Goal: Information Seeking & Learning: Learn about a topic

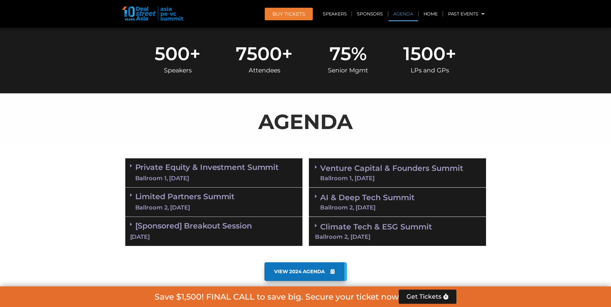
scroll to position [322, 0]
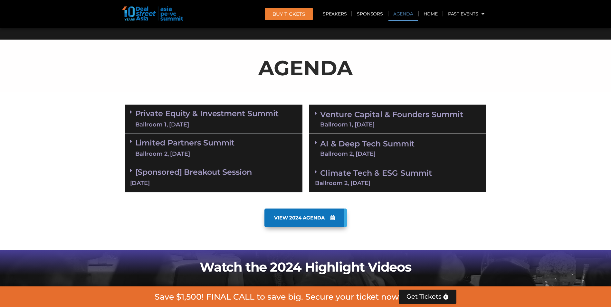
click at [188, 116] on link "Private Equity & Investment Summit Ballroom 1, [DATE]" at bounding box center [207, 118] width 144 height 19
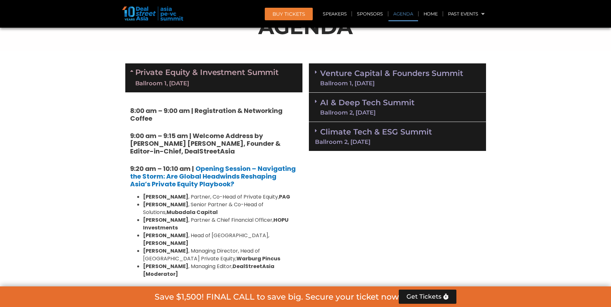
scroll to position [429, 0]
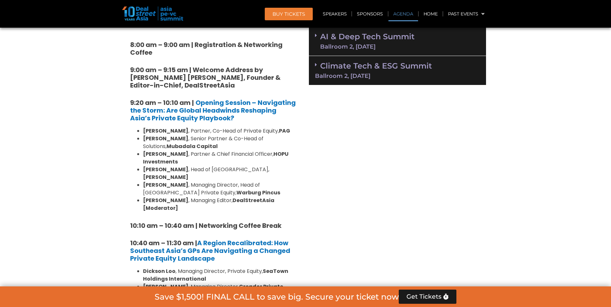
click at [334, 73] on div "Ballroom 2, [DATE]" at bounding box center [397, 76] width 165 height 6
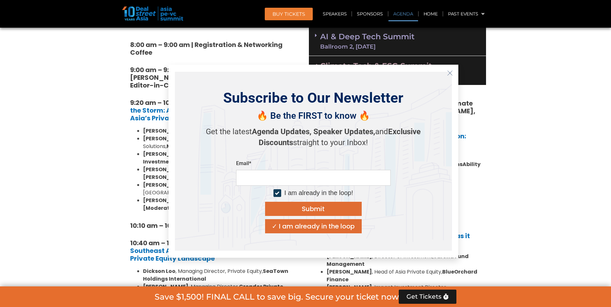
click at [337, 51] on div "AI & Deep Tech Summit Ballroom 2, [DATE]" at bounding box center [397, 41] width 177 height 29
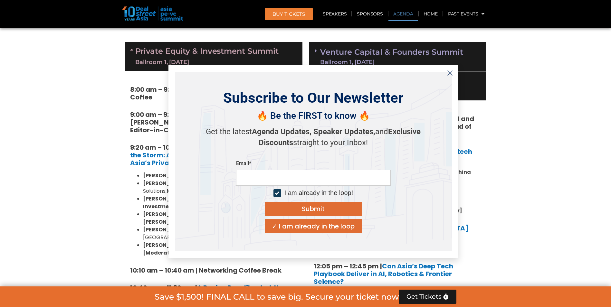
scroll to position [376, 0]
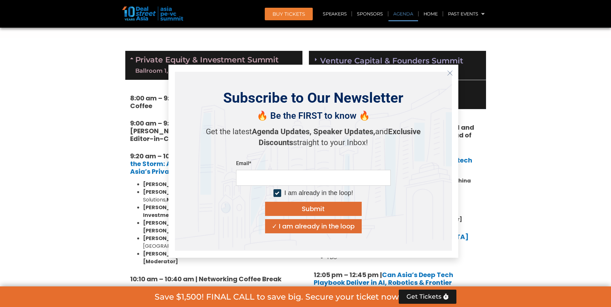
click at [449, 72] on icon "Close" at bounding box center [450, 73] width 6 height 6
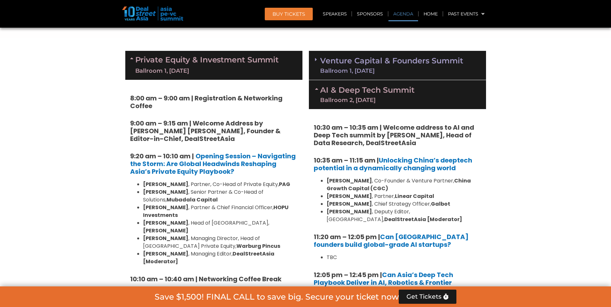
click at [437, 60] on link "Venture Capital & Founders​ Summit Ballroom 1, [DATE]" at bounding box center [391, 65] width 143 height 17
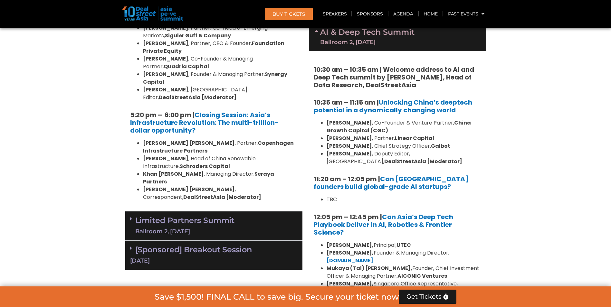
scroll to position [1288, 0]
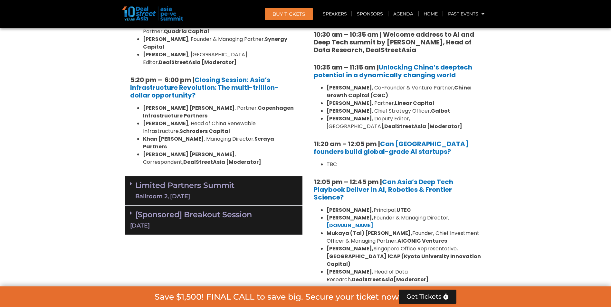
click at [233, 181] on link "Limited Partners [GEOGRAPHIC_DATA] 2, [DATE]" at bounding box center [184, 190] width 99 height 19
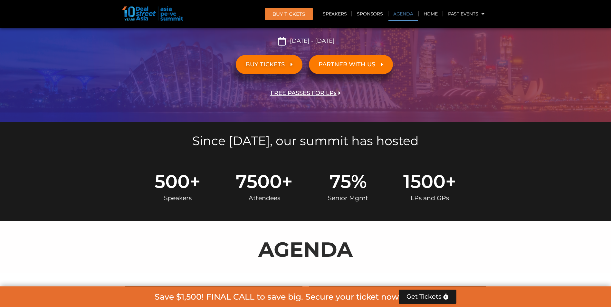
scroll to position [0, 0]
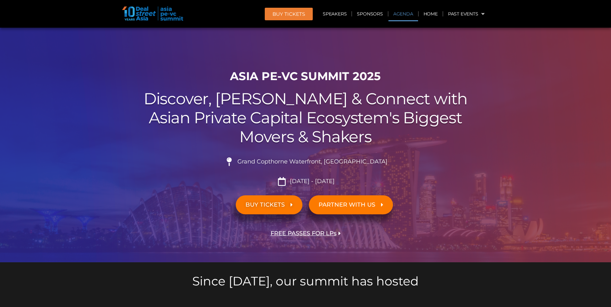
click at [411, 14] on link "Agenda" at bounding box center [403, 13] width 30 height 15
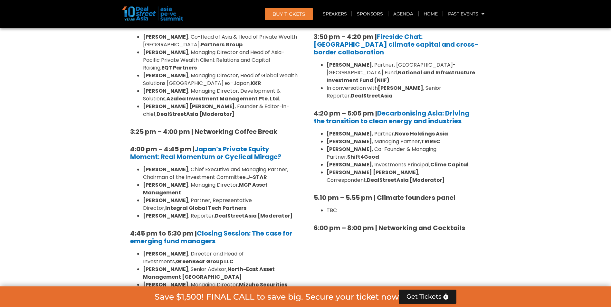
scroll to position [1893, 0]
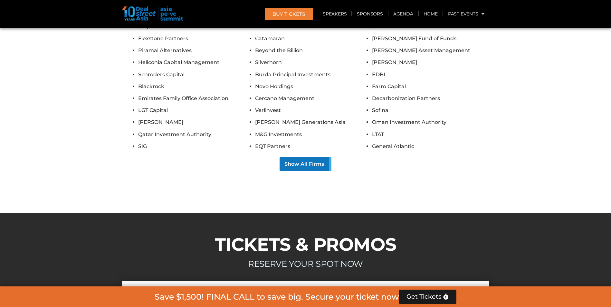
scroll to position [7259, 0]
